Goal: Transaction & Acquisition: Purchase product/service

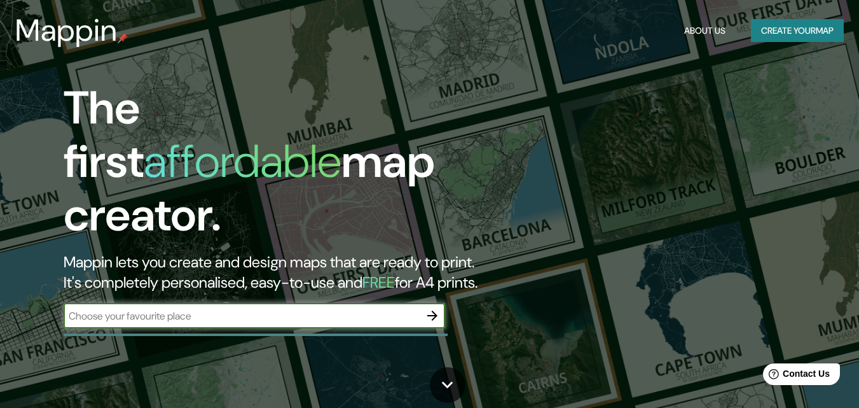
click at [247, 309] on input "text" at bounding box center [242, 316] width 356 height 15
type input "ww"
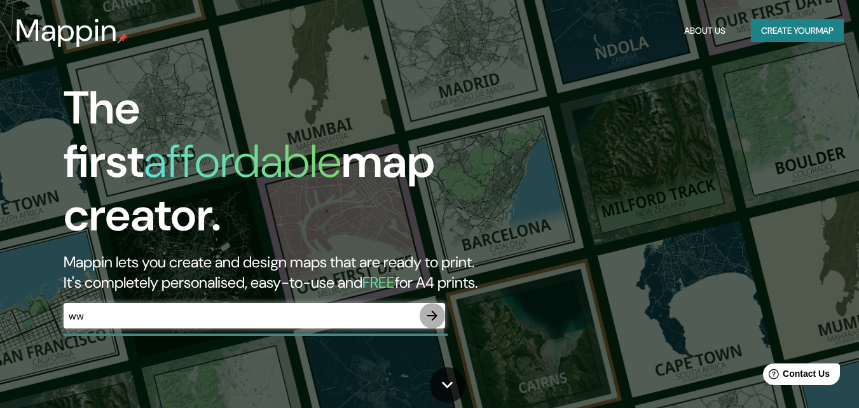
click at [430, 308] on icon "button" at bounding box center [432, 315] width 15 height 15
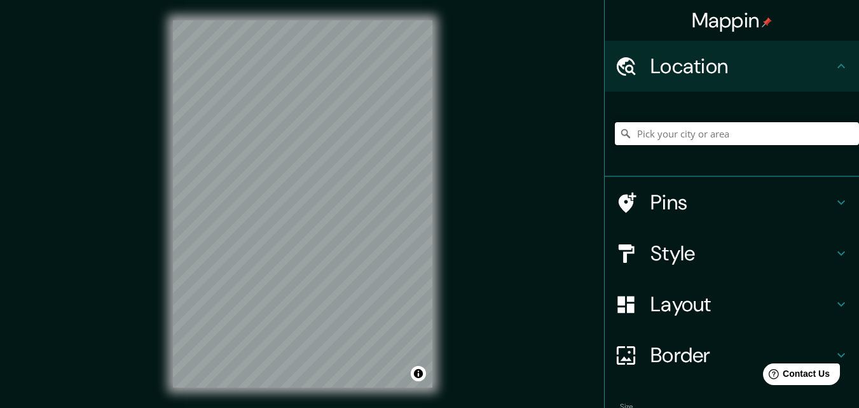
click at [696, 129] on input "Pick your city or area" at bounding box center [737, 133] width 244 height 23
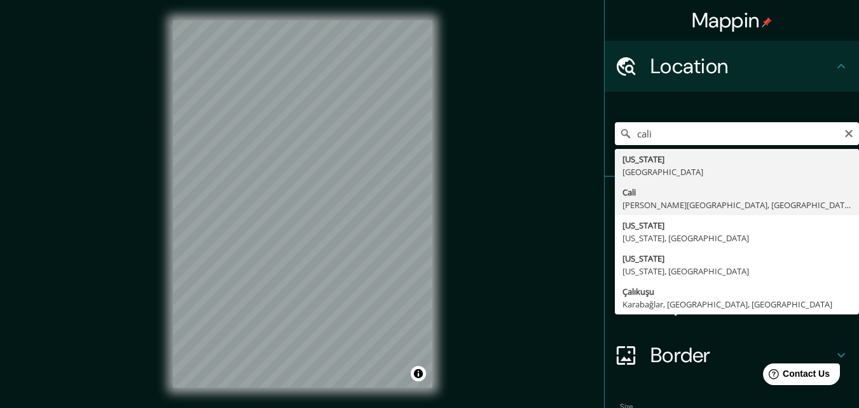
type input "[GEOGRAPHIC_DATA], [PERSON_NAME][GEOGRAPHIC_DATA], [GEOGRAPHIC_DATA]"
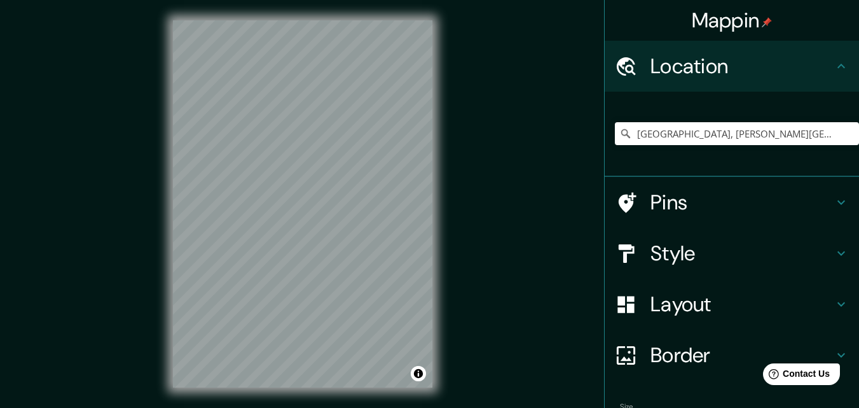
click at [634, 245] on div at bounding box center [633, 253] width 36 height 22
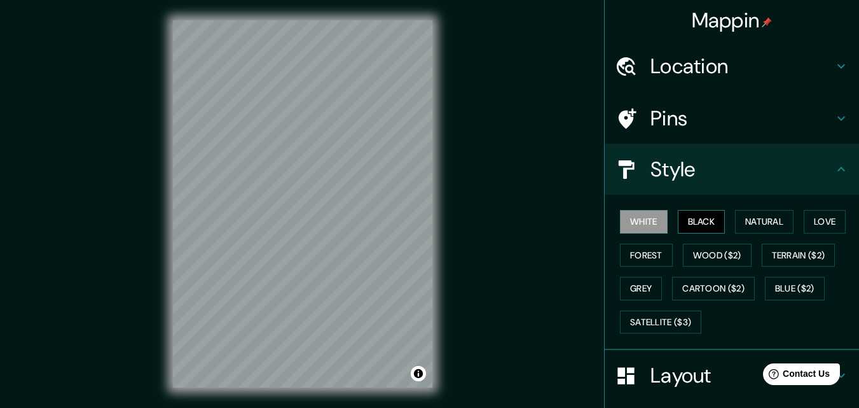
click at [701, 223] on button "Black" at bounding box center [702, 222] width 48 height 24
click at [746, 220] on button "Natural" at bounding box center [764, 222] width 59 height 24
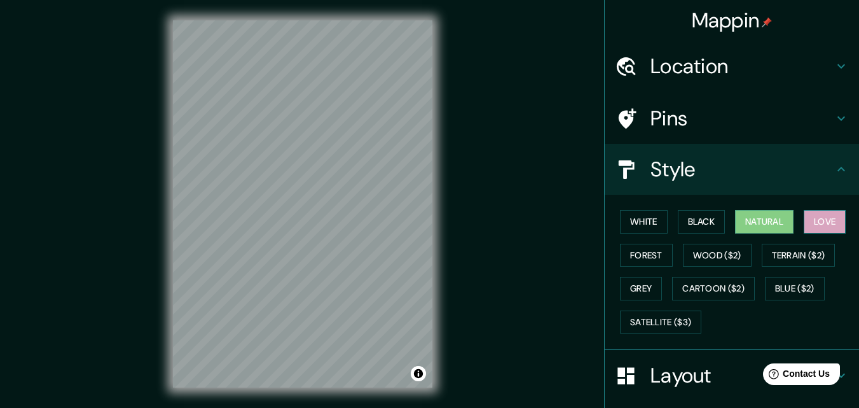
click at [828, 217] on button "Love" at bounding box center [825, 222] width 42 height 24
click at [644, 256] on button "Forest" at bounding box center [646, 256] width 53 height 24
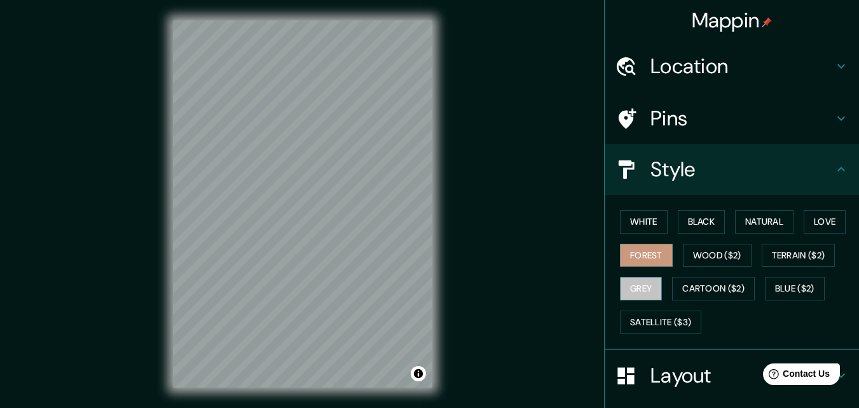
click at [634, 287] on button "Grey" at bounding box center [641, 289] width 42 height 24
click at [649, 225] on button "White" at bounding box center [644, 222] width 48 height 24
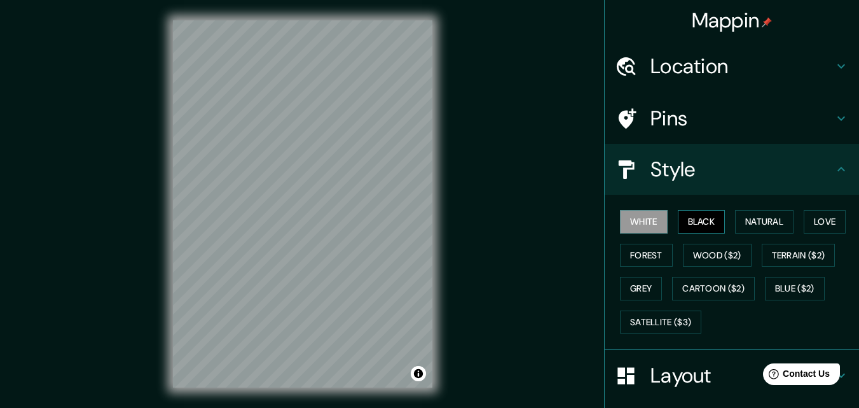
click at [704, 221] on button "Black" at bounding box center [702, 222] width 48 height 24
click at [644, 224] on button "White" at bounding box center [644, 222] width 48 height 24
click at [436, 282] on div "© Mapbox © OpenStreetMap Improve this map" at bounding box center [303, 204] width 300 height 408
click at [443, 315] on div "© Mapbox © OpenStreetMap Improve this map" at bounding box center [303, 204] width 300 height 408
